Goal: Transaction & Acquisition: Obtain resource

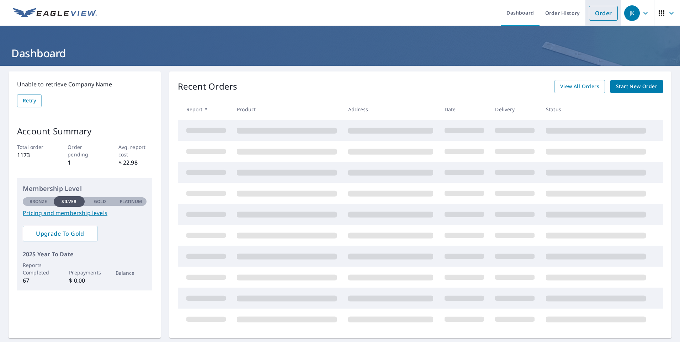
click at [593, 10] on link "Order" at bounding box center [603, 13] width 29 height 15
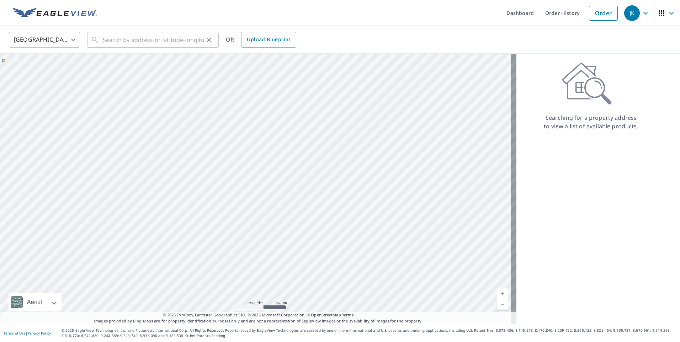
click at [97, 37] on icon at bounding box center [95, 40] width 9 height 9
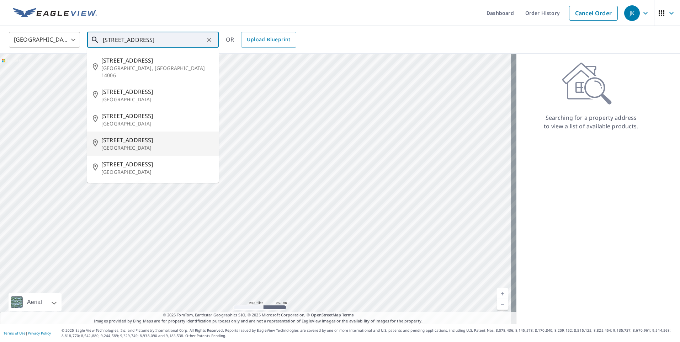
click at [123, 136] on span "[STREET_ADDRESS]" at bounding box center [157, 140] width 112 height 9
type input "[STREET_ADDRESS]"
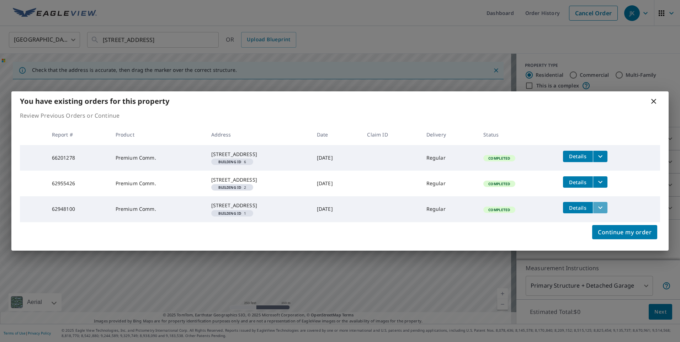
click at [603, 209] on icon "filesDropdownBtn-62948100" at bounding box center [601, 208] width 4 height 2
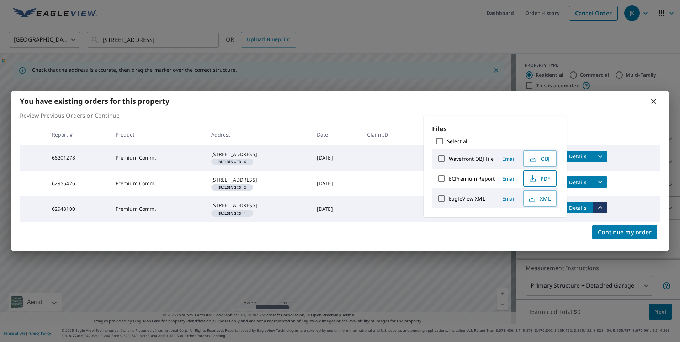
click at [540, 180] on span "PDF" at bounding box center [539, 178] width 23 height 9
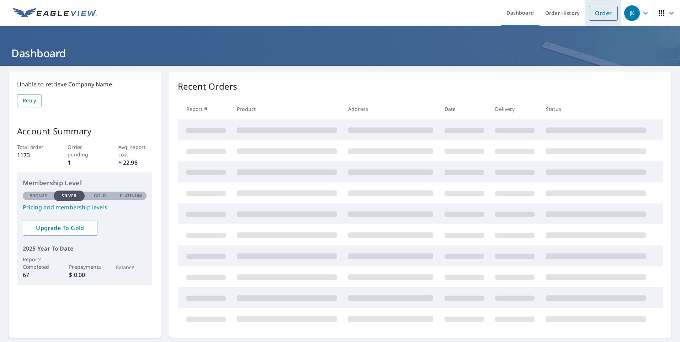
click at [601, 13] on link "Order" at bounding box center [603, 13] width 29 height 15
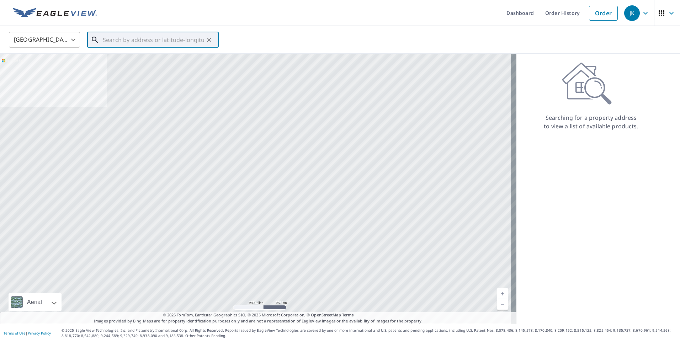
click at [104, 39] on input "text" at bounding box center [153, 40] width 101 height 20
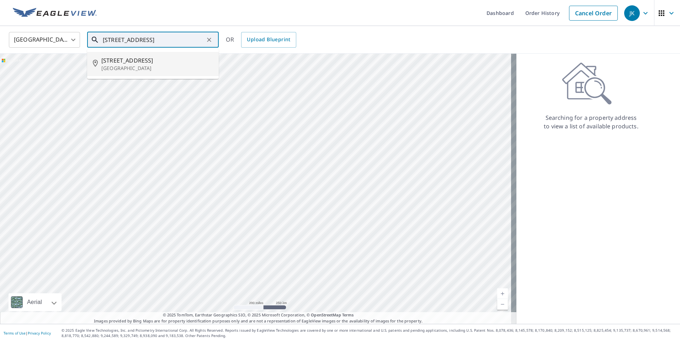
click at [125, 61] on span "[STREET_ADDRESS]" at bounding box center [157, 60] width 112 height 9
type input "[STREET_ADDRESS]"
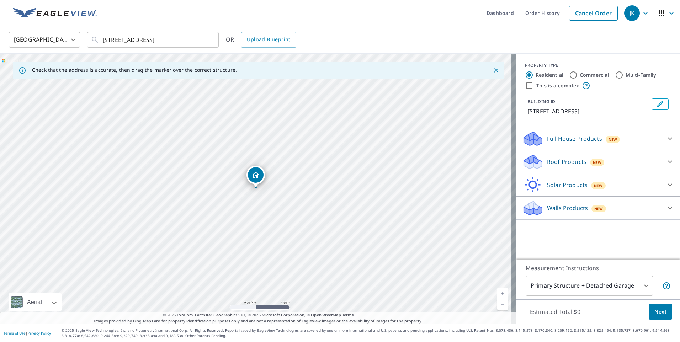
click at [554, 165] on p "Roof Products" at bounding box center [567, 162] width 40 height 9
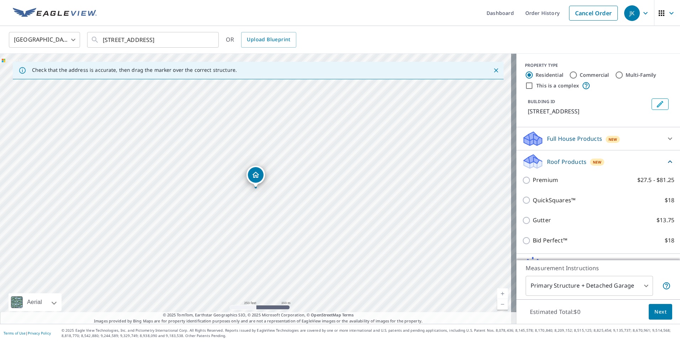
click at [451, 173] on div "[STREET_ADDRESS]" at bounding box center [258, 189] width 517 height 270
click at [211, 72] on p "Check that the address is accurate, then drag the marker over the correct struc…" at bounding box center [134, 70] width 205 height 6
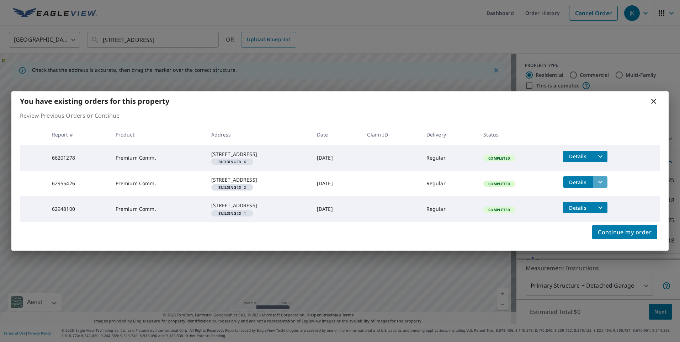
click at [605, 178] on icon "filesDropdownBtn-62955426" at bounding box center [600, 182] width 9 height 9
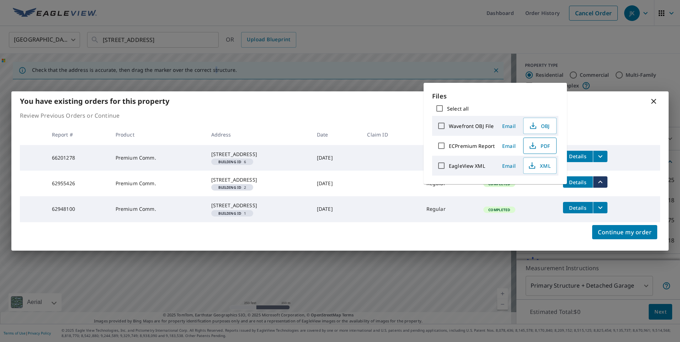
click at [542, 148] on span "PDF" at bounding box center [539, 146] width 23 height 9
click at [543, 130] on span "OBJ" at bounding box center [539, 126] width 23 height 9
click at [265, 153] on div "[STREET_ADDRESS]" at bounding box center [258, 154] width 94 height 7
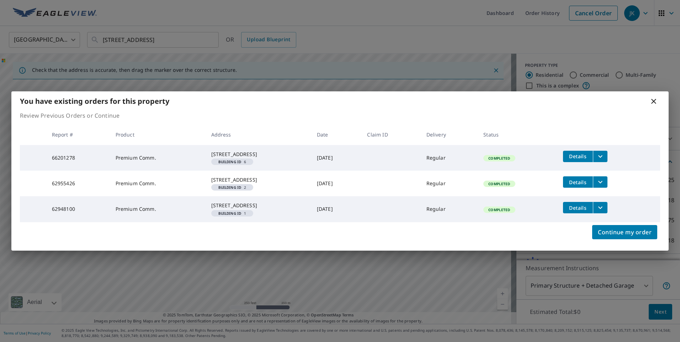
click at [604, 152] on icon "filesDropdownBtn-66201278" at bounding box center [600, 156] width 9 height 9
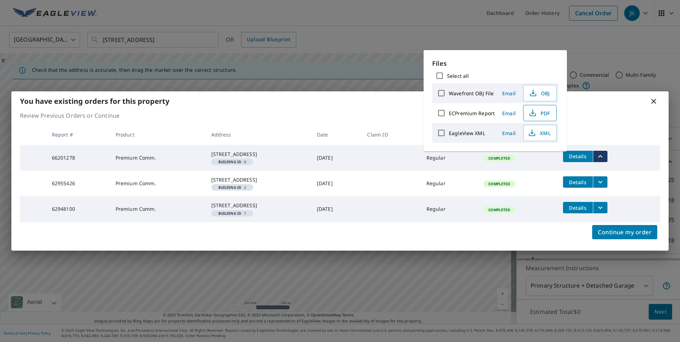
click at [541, 109] on span "PDF" at bounding box center [539, 113] width 23 height 9
